Goal: Communication & Community: Answer question/provide support

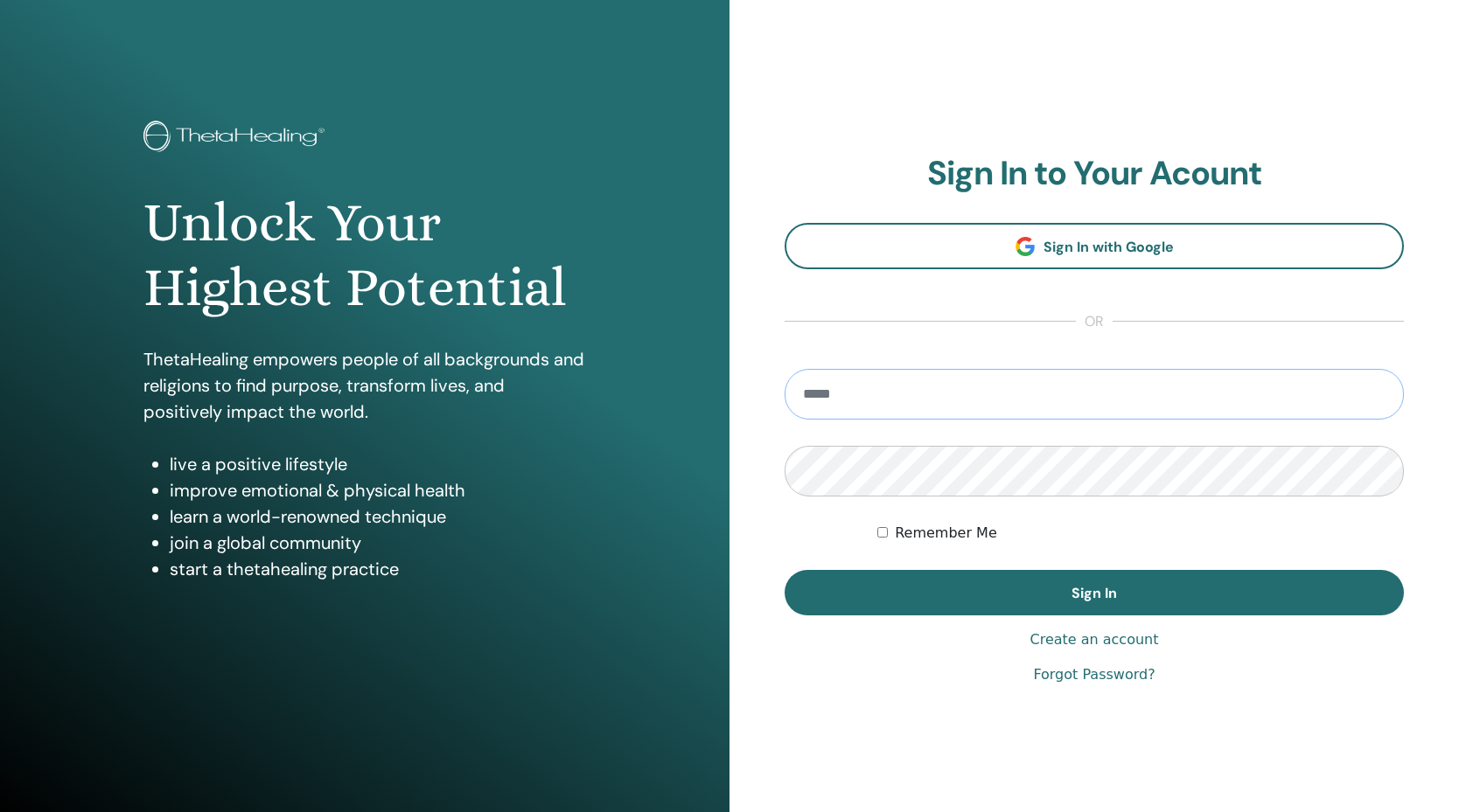
type input "**********"
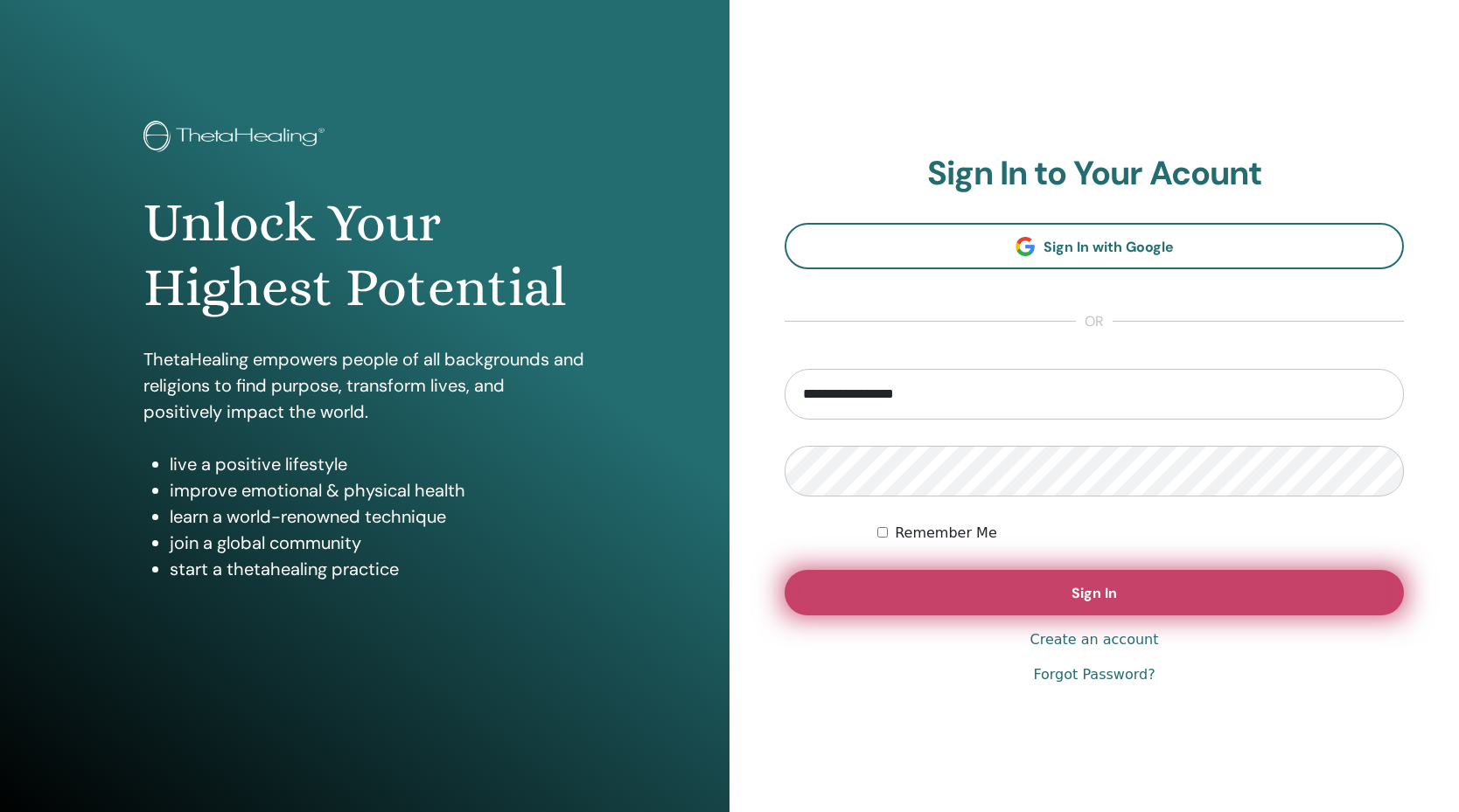
click at [1013, 610] on button "Sign In" at bounding box center [1094, 593] width 619 height 45
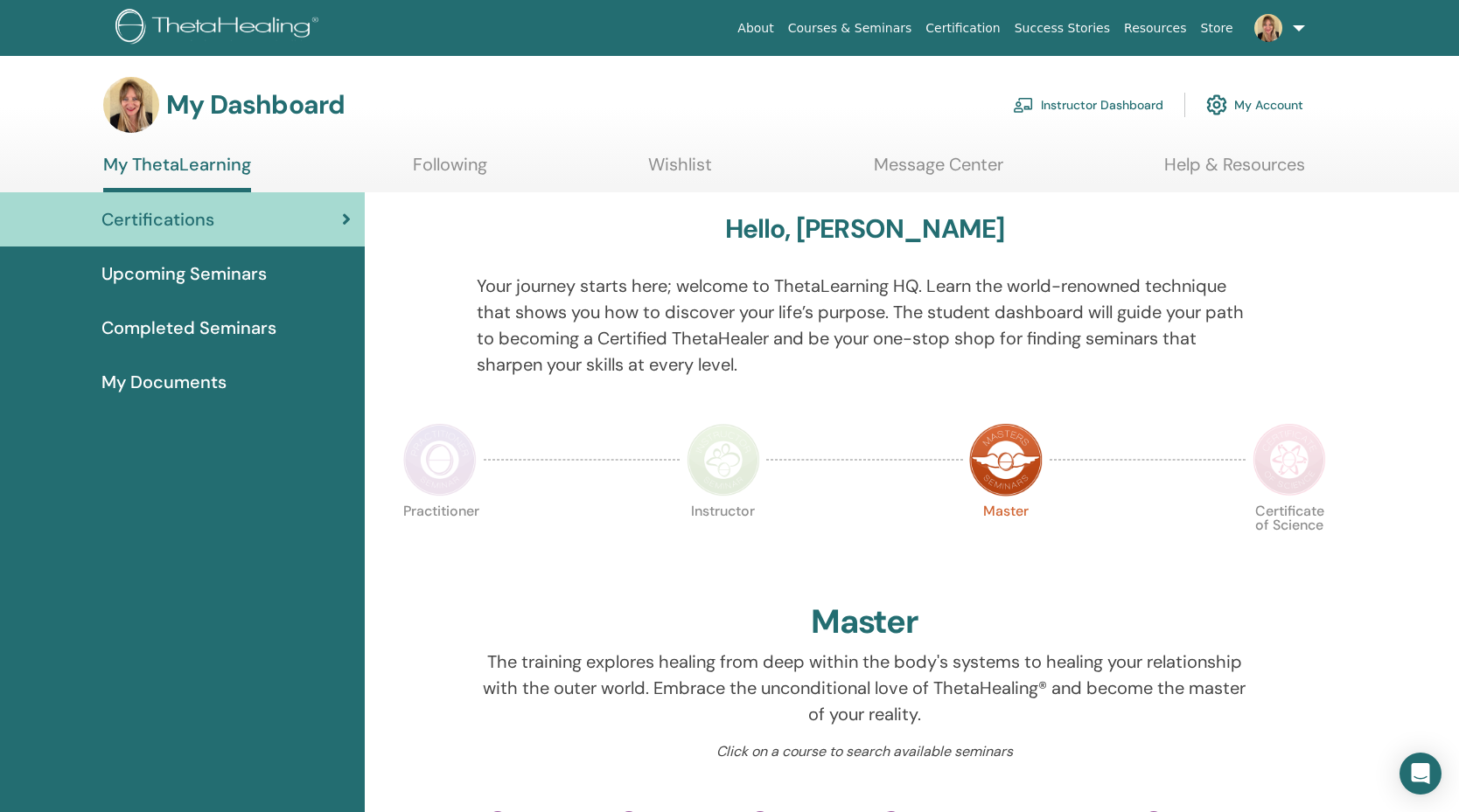
click at [1250, 106] on link "My Account" at bounding box center [1253, 105] width 97 height 38
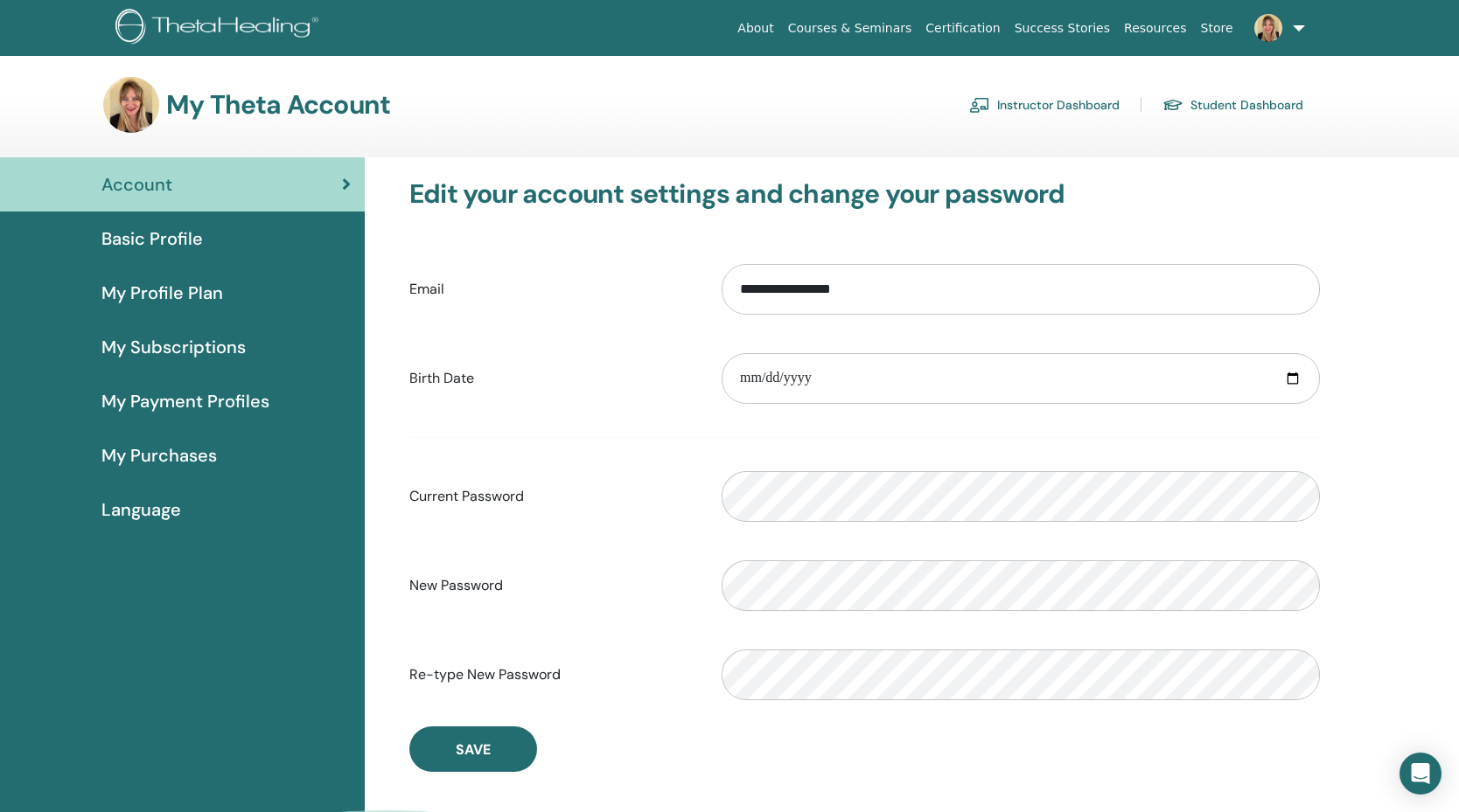
click at [1069, 105] on link "Instructor Dashboard" at bounding box center [1044, 104] width 150 height 28
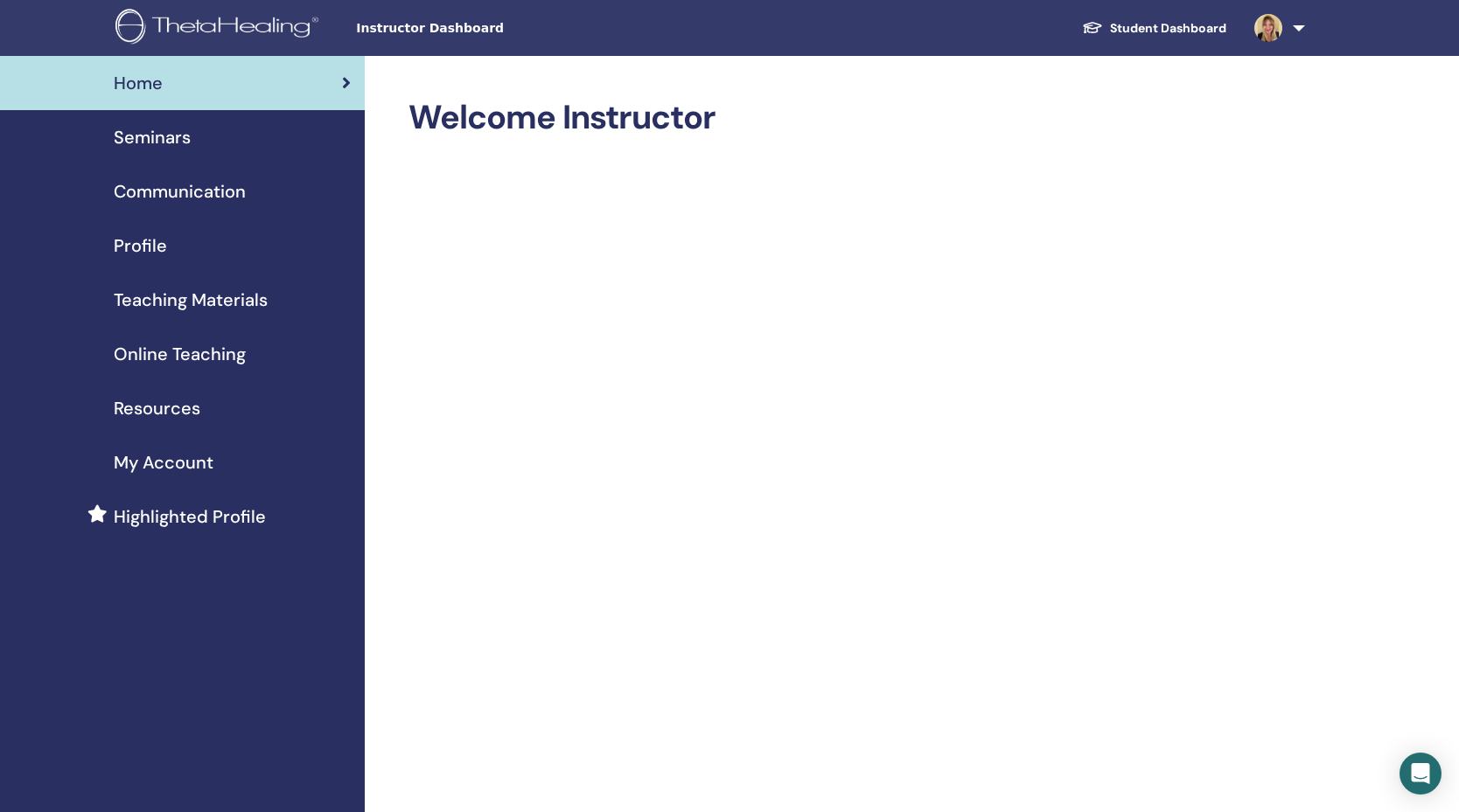
click at [1300, 27] on link at bounding box center [1275, 28] width 72 height 56
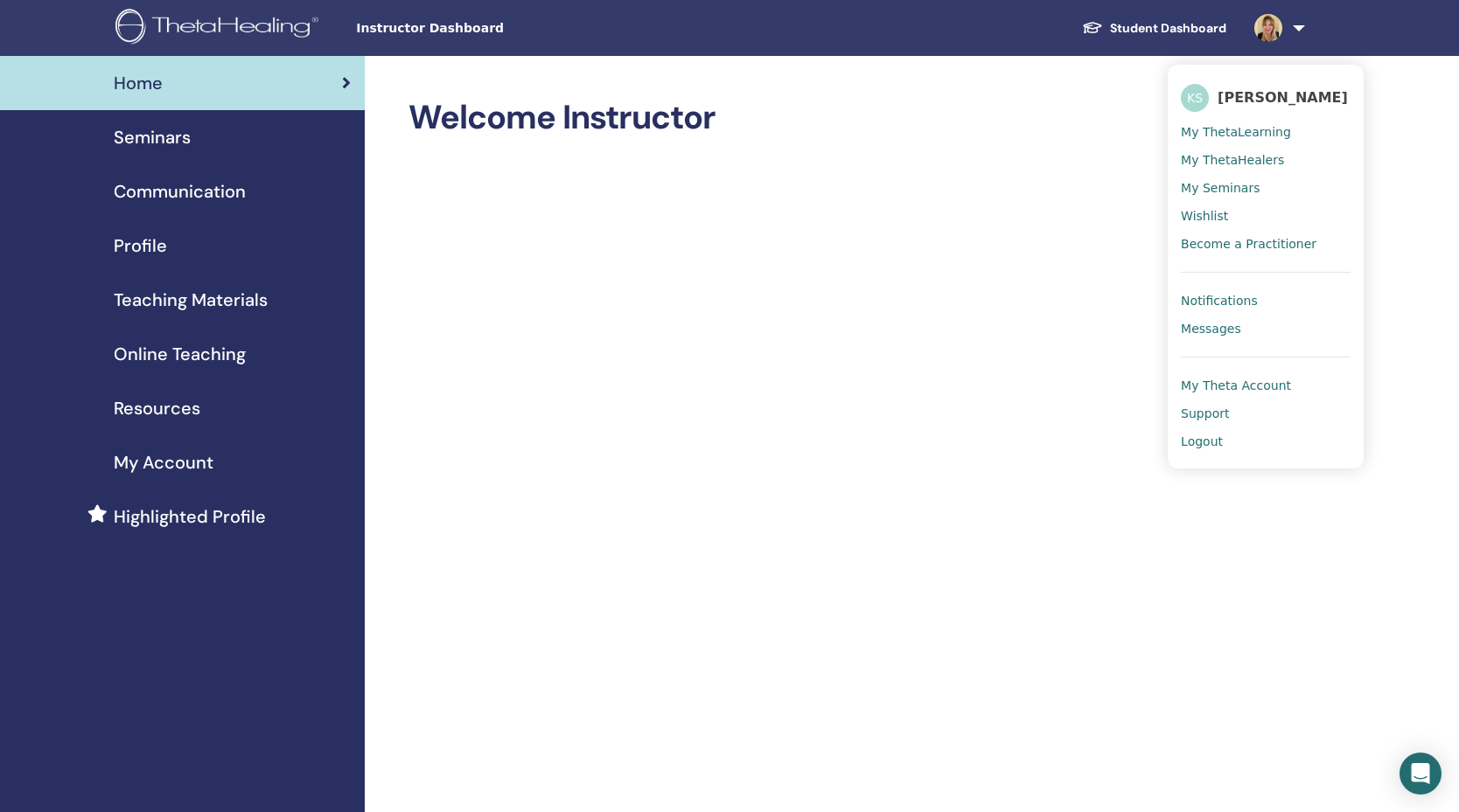
click at [1229, 297] on span "Notifications" at bounding box center [1218, 300] width 77 height 15
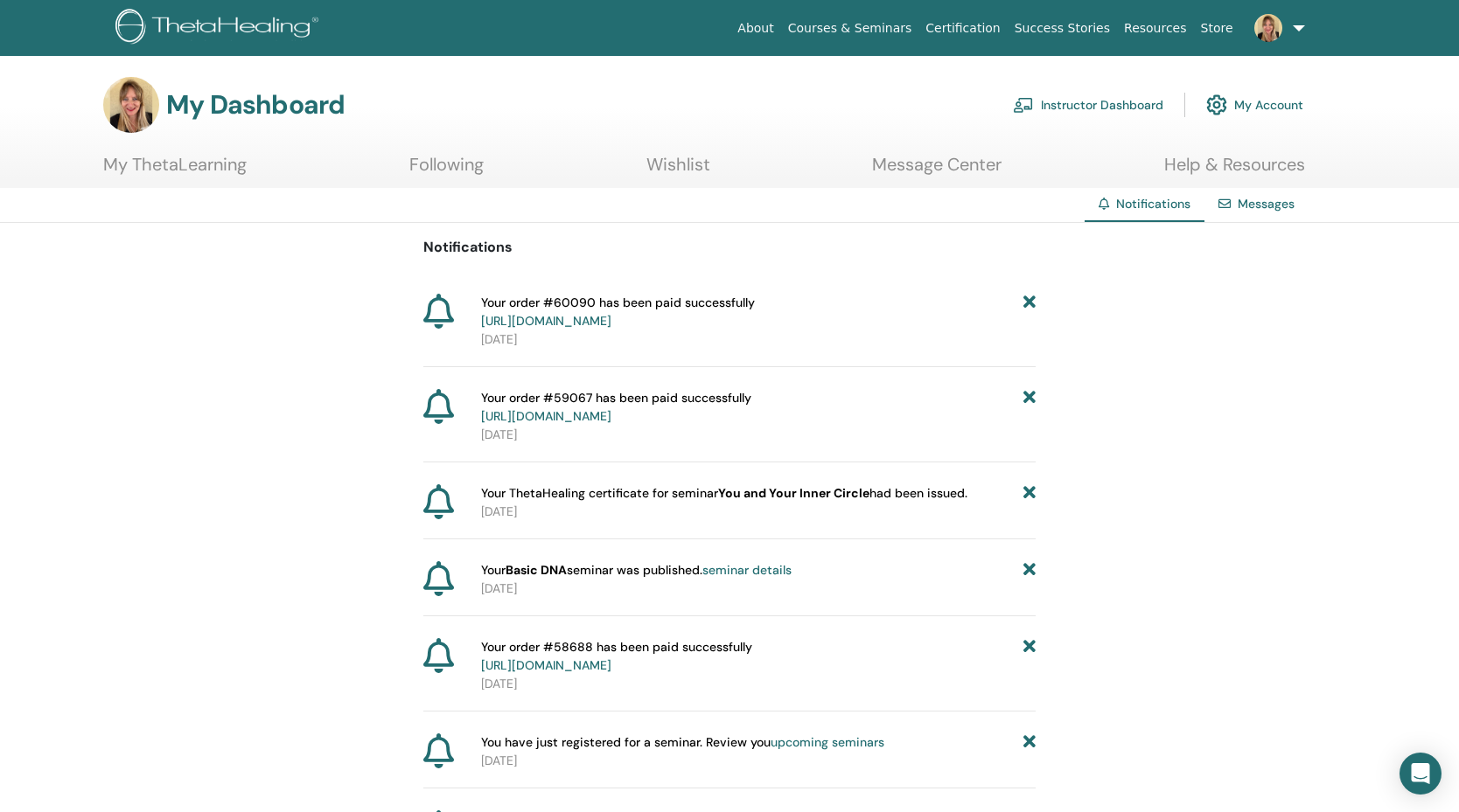
click at [1256, 211] on link "Messages" at bounding box center [1265, 203] width 57 height 15
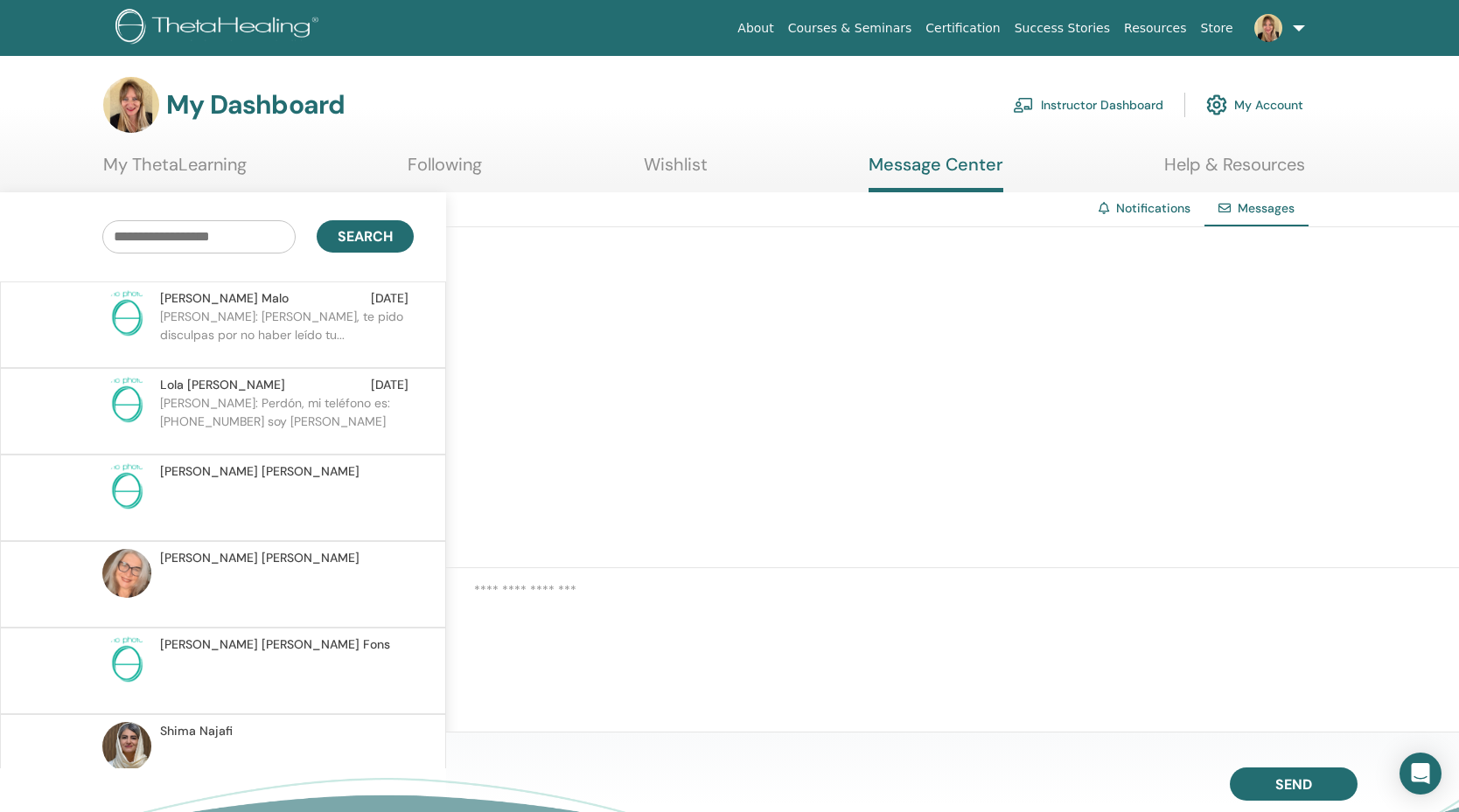
click at [263, 312] on p "Katja: Hola Juliana, te pido disculpas por no haber leído tu..." at bounding box center [287, 334] width 254 height 53
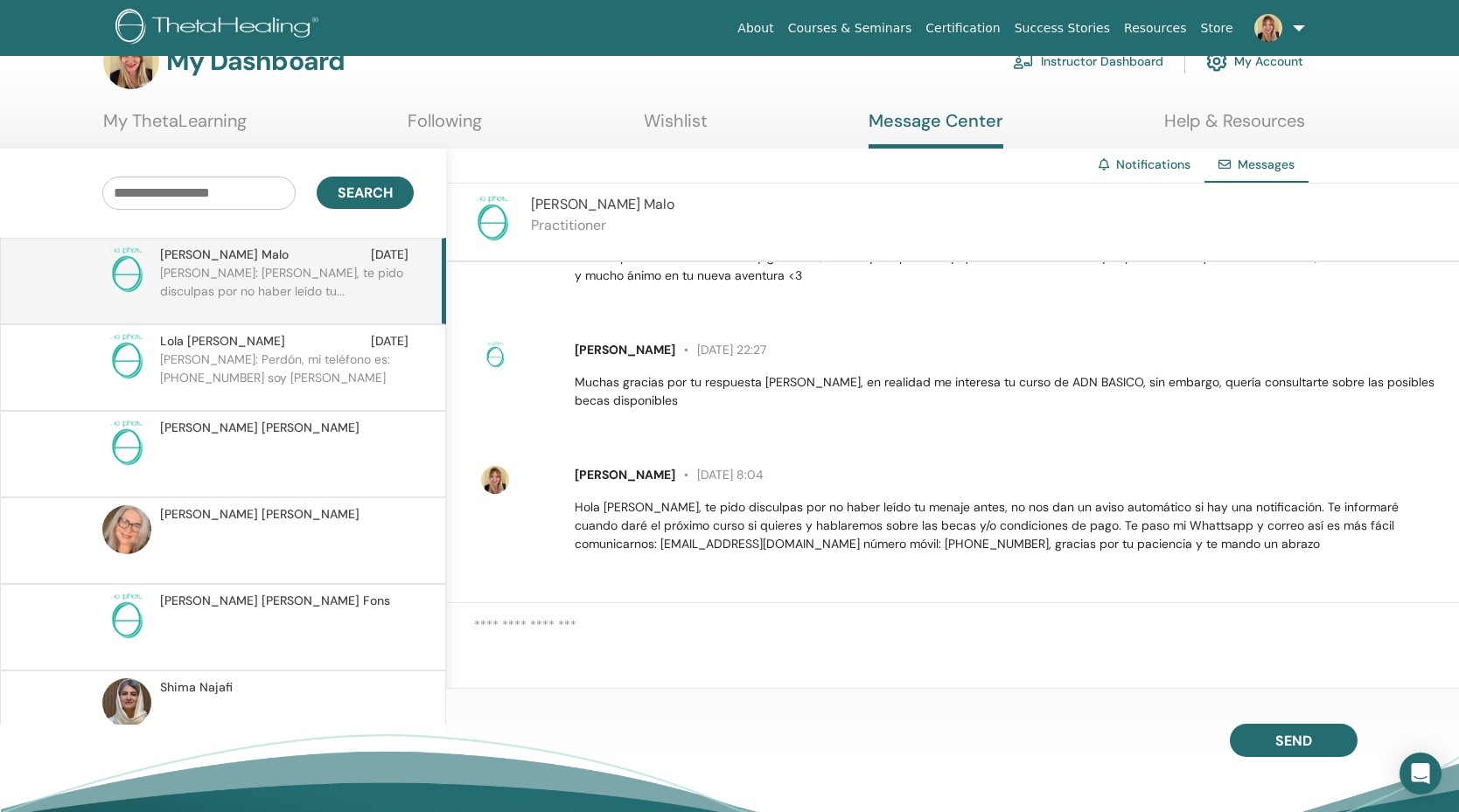
scroll to position [89, 0]
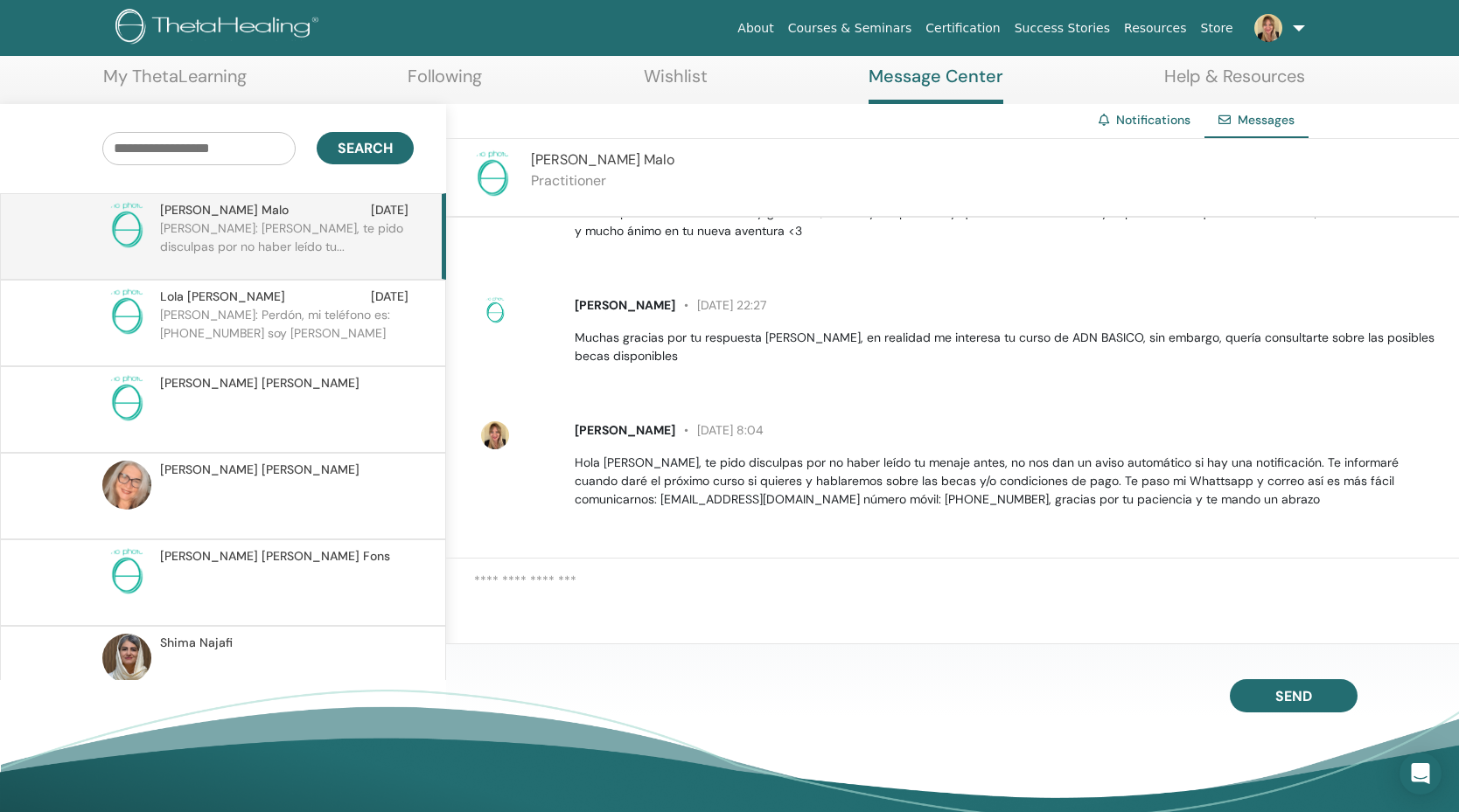
click at [205, 653] on p at bounding box center [287, 678] width 254 height 53
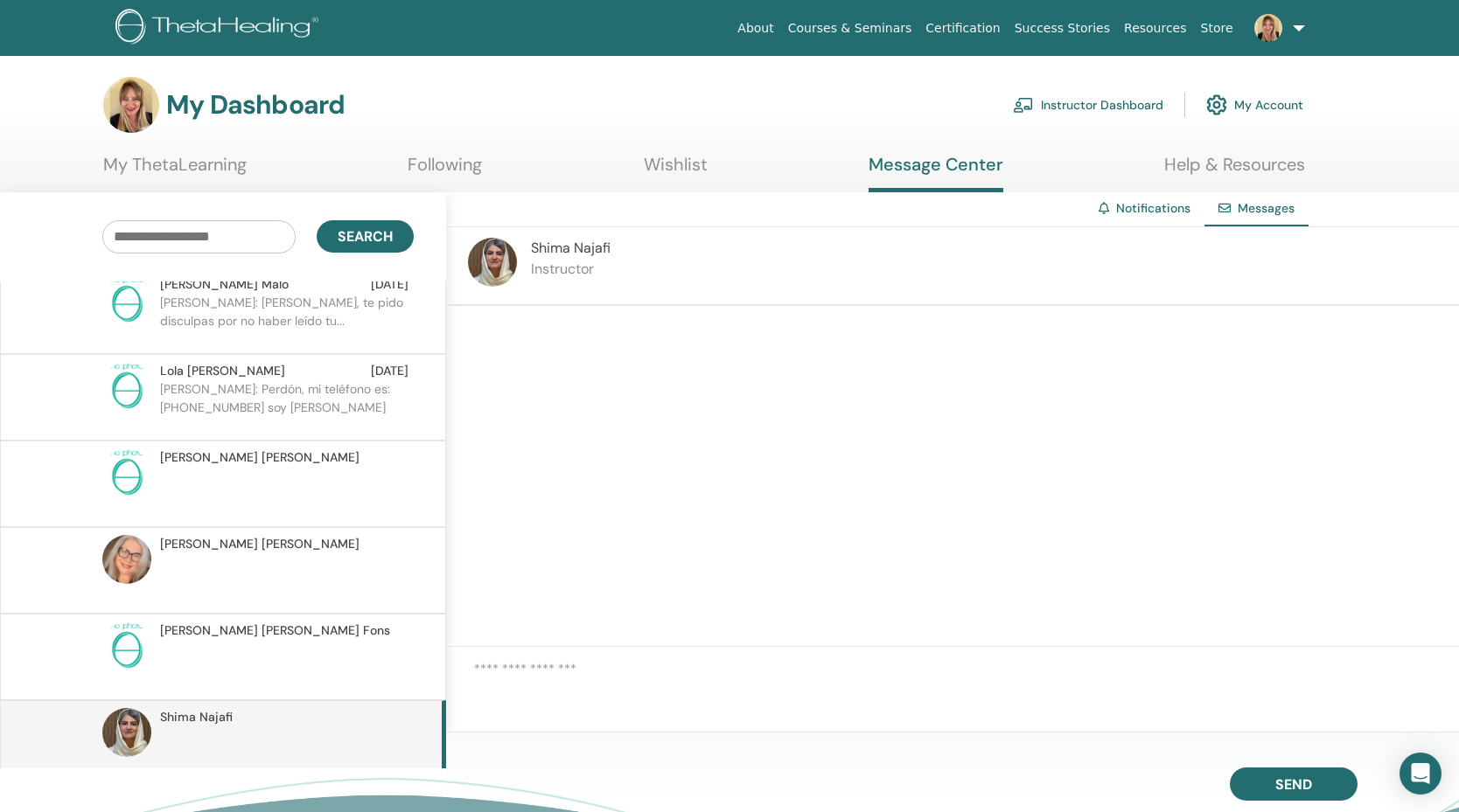
scroll to position [15, 0]
click at [773, 29] on link "About" at bounding box center [754, 29] width 50 height 33
